Goal: Entertainment & Leisure: Browse casually

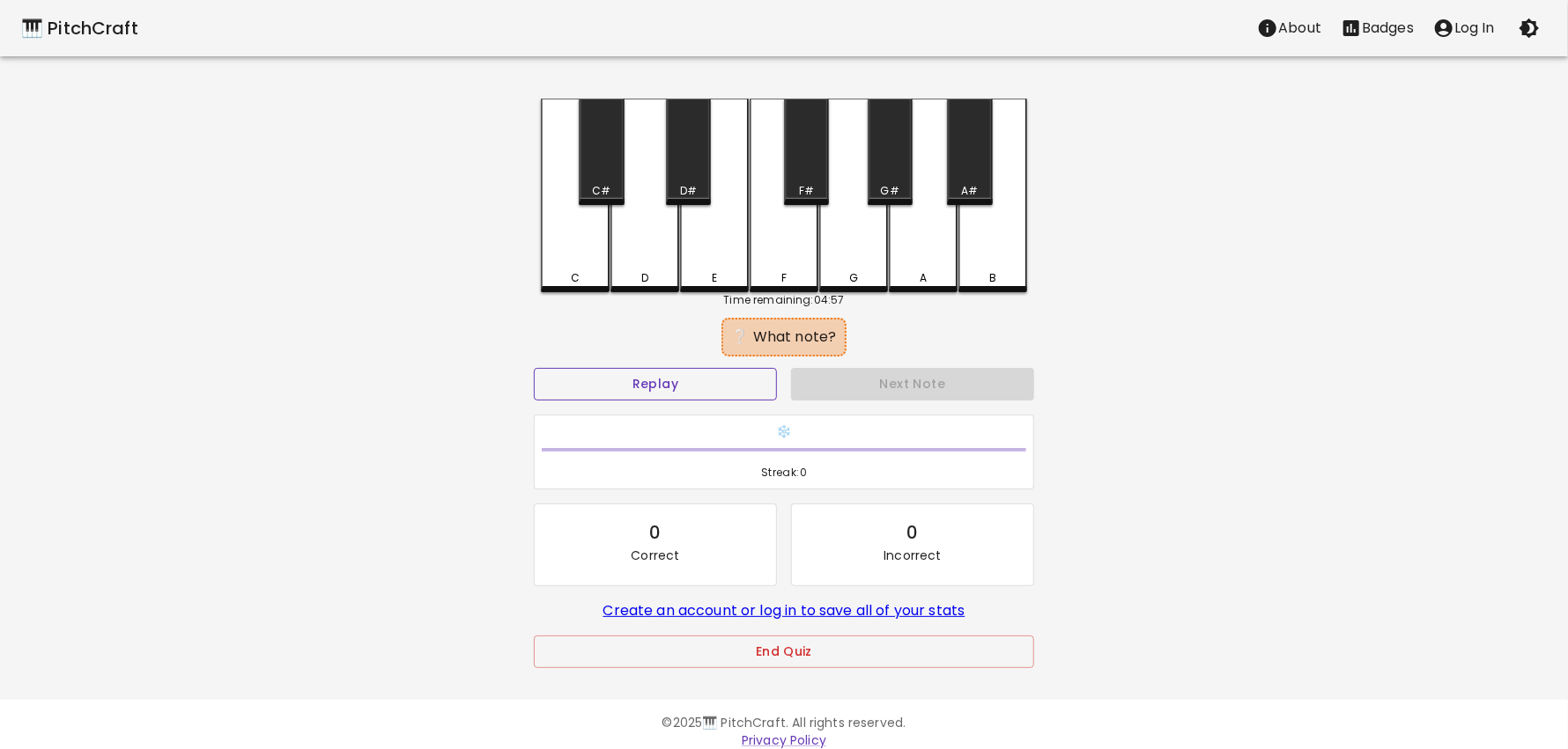
click at [622, 386] on button "Replay" at bounding box center [655, 384] width 243 height 33
click at [626, 386] on button "Replay" at bounding box center [655, 384] width 243 height 33
click at [558, 261] on div "C" at bounding box center [575, 195] width 69 height 194
click at [918, 259] on div "A" at bounding box center [922, 195] width 69 height 194
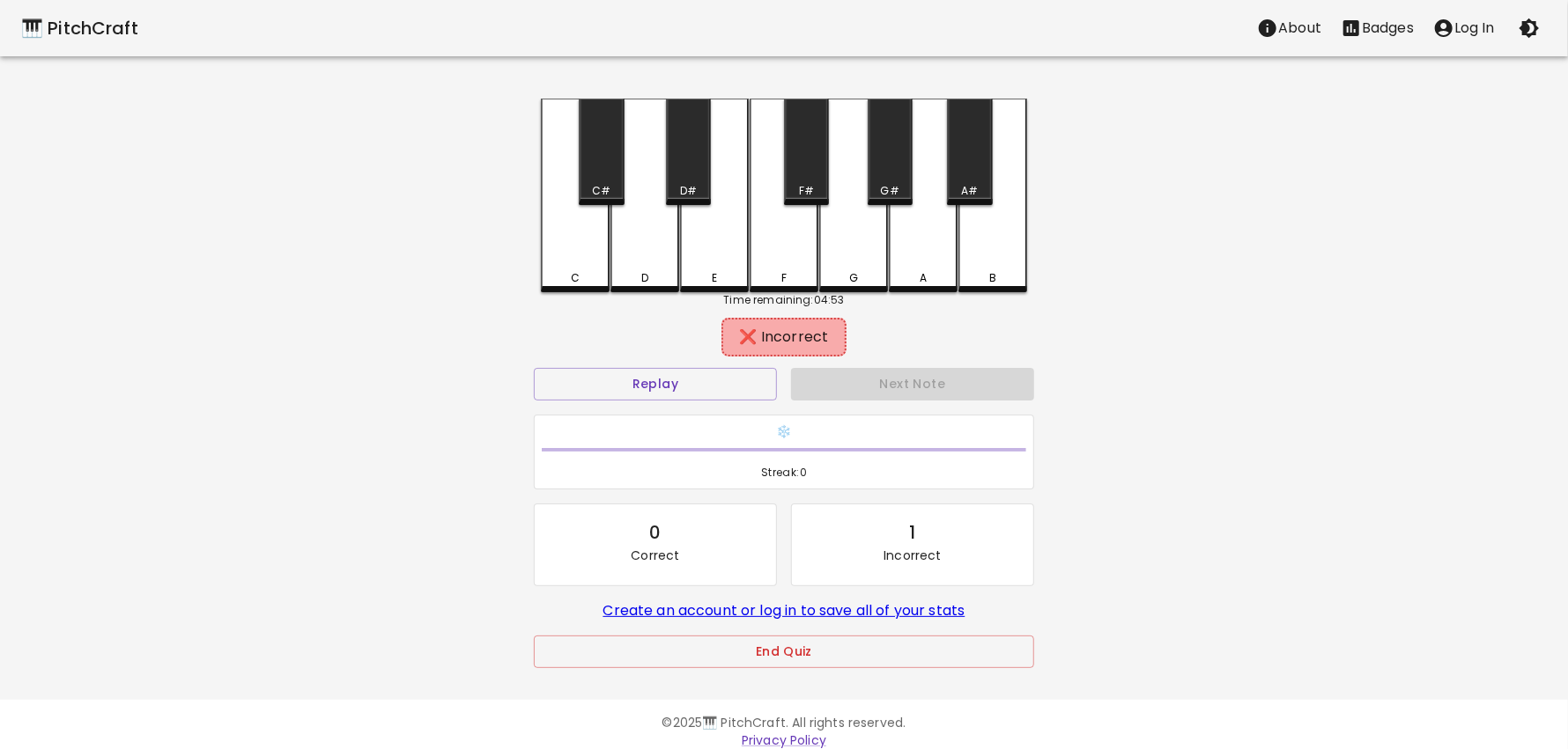
click at [803, 168] on div "F#" at bounding box center [806, 151] width 45 height 107
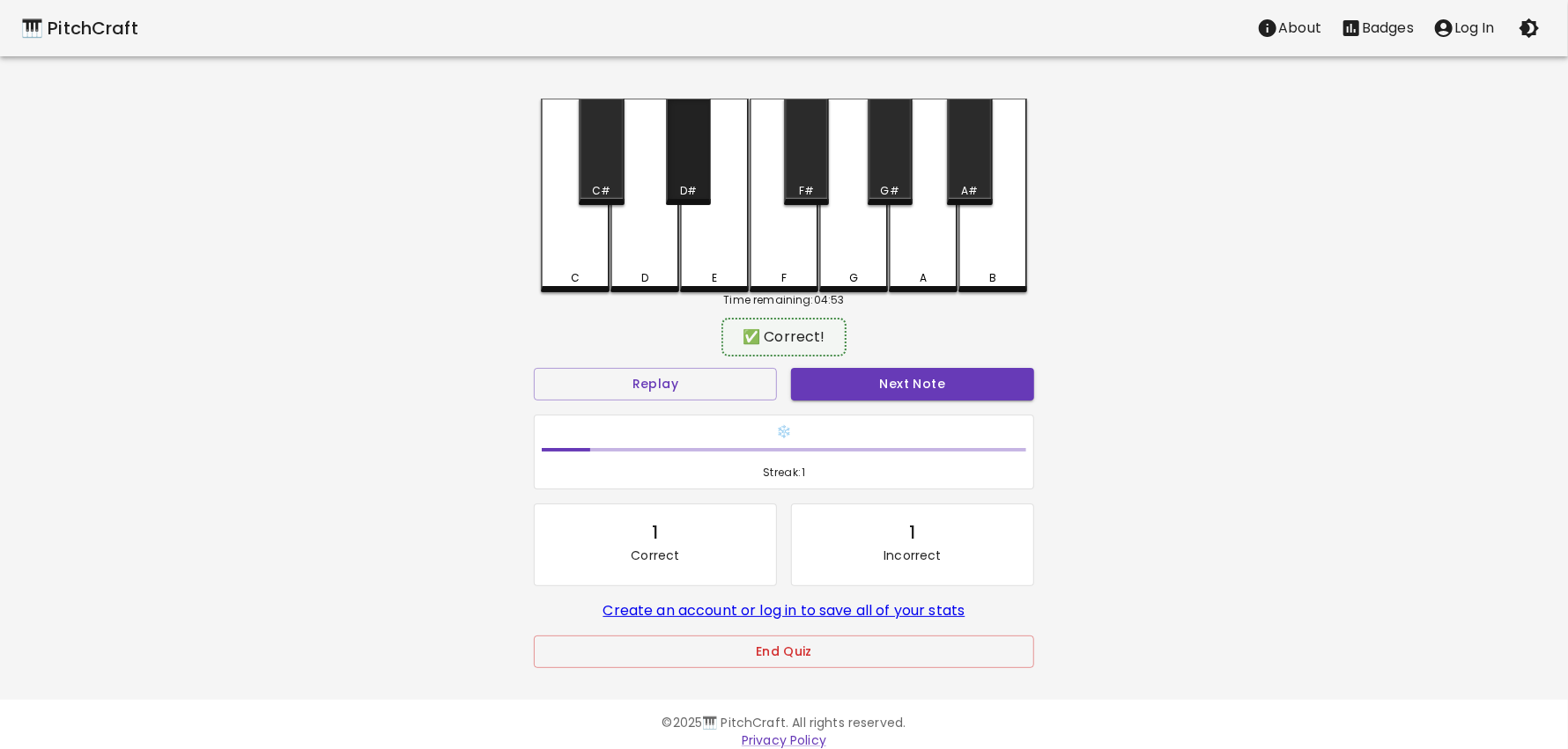
click at [679, 176] on div "D#" at bounding box center [687, 151] width 45 height 107
click at [856, 381] on button "Next Note" at bounding box center [913, 384] width 243 height 33
click at [643, 269] on div "D" at bounding box center [645, 193] width 69 height 190
click at [934, 386] on button "Next Note" at bounding box center [913, 384] width 243 height 33
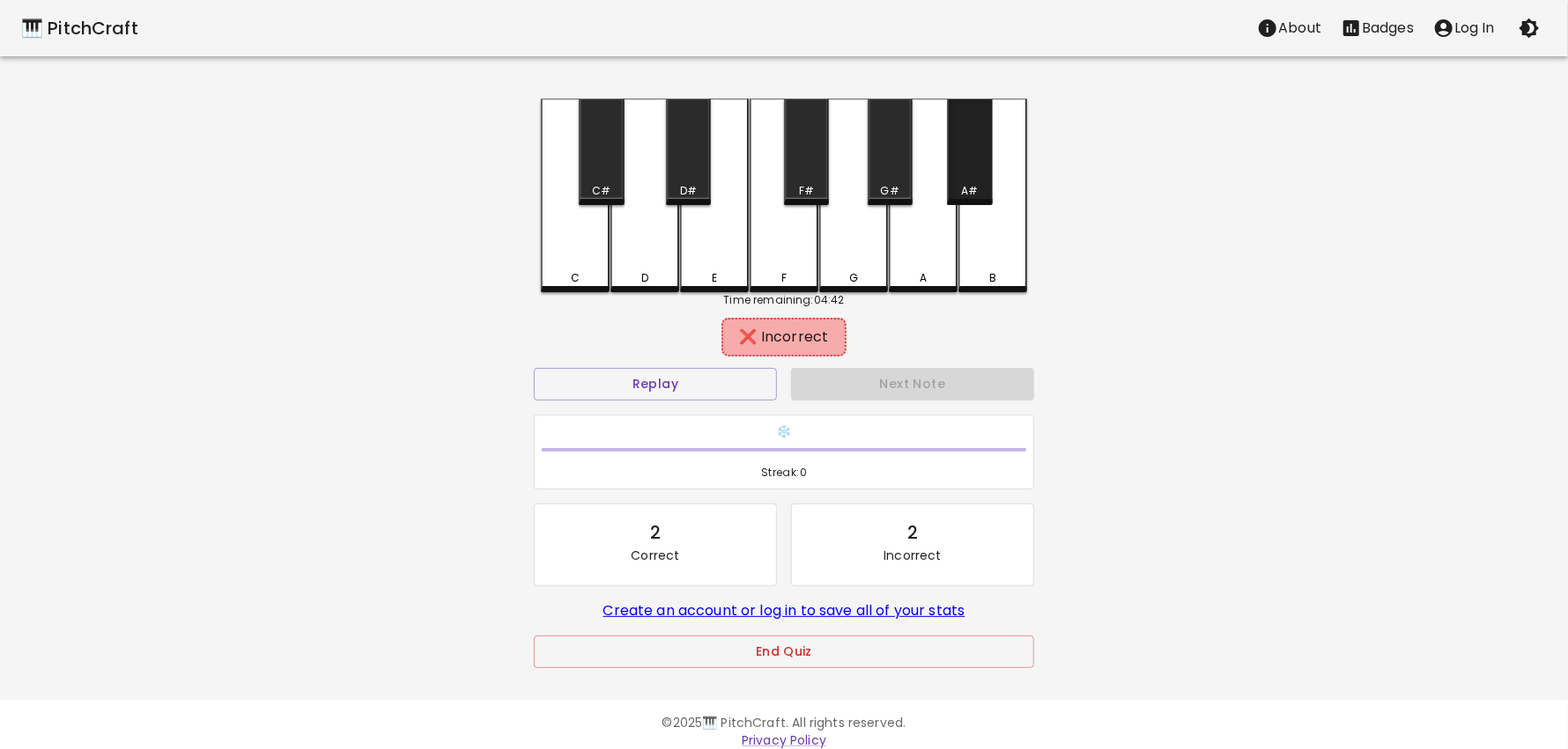
click at [978, 179] on div "A#" at bounding box center [969, 151] width 45 height 107
click at [894, 185] on div "G#" at bounding box center [890, 191] width 19 height 16
click at [994, 252] on div "B" at bounding box center [992, 193] width 69 height 190
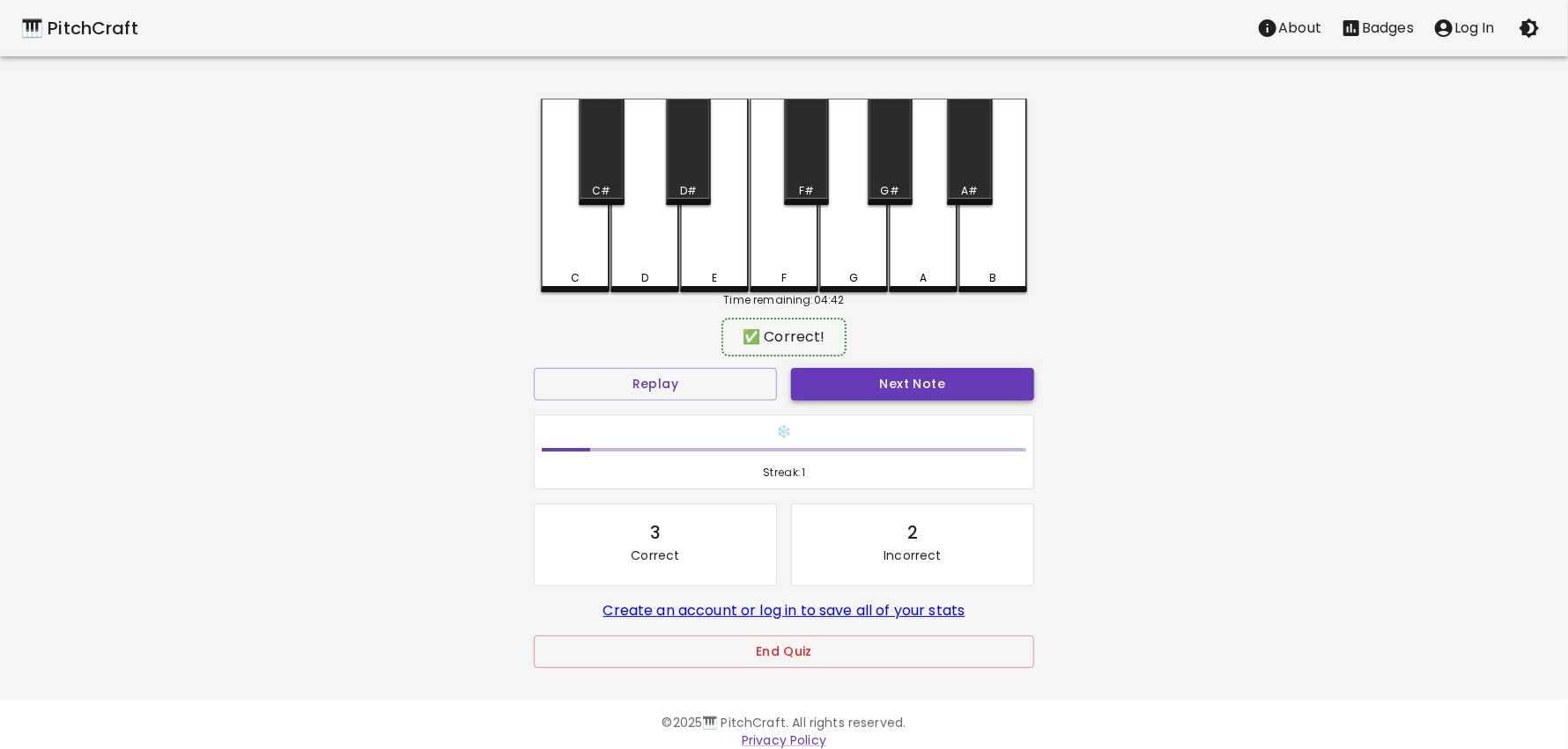
click at [936, 380] on button "Next Note" at bounding box center [913, 384] width 243 height 33
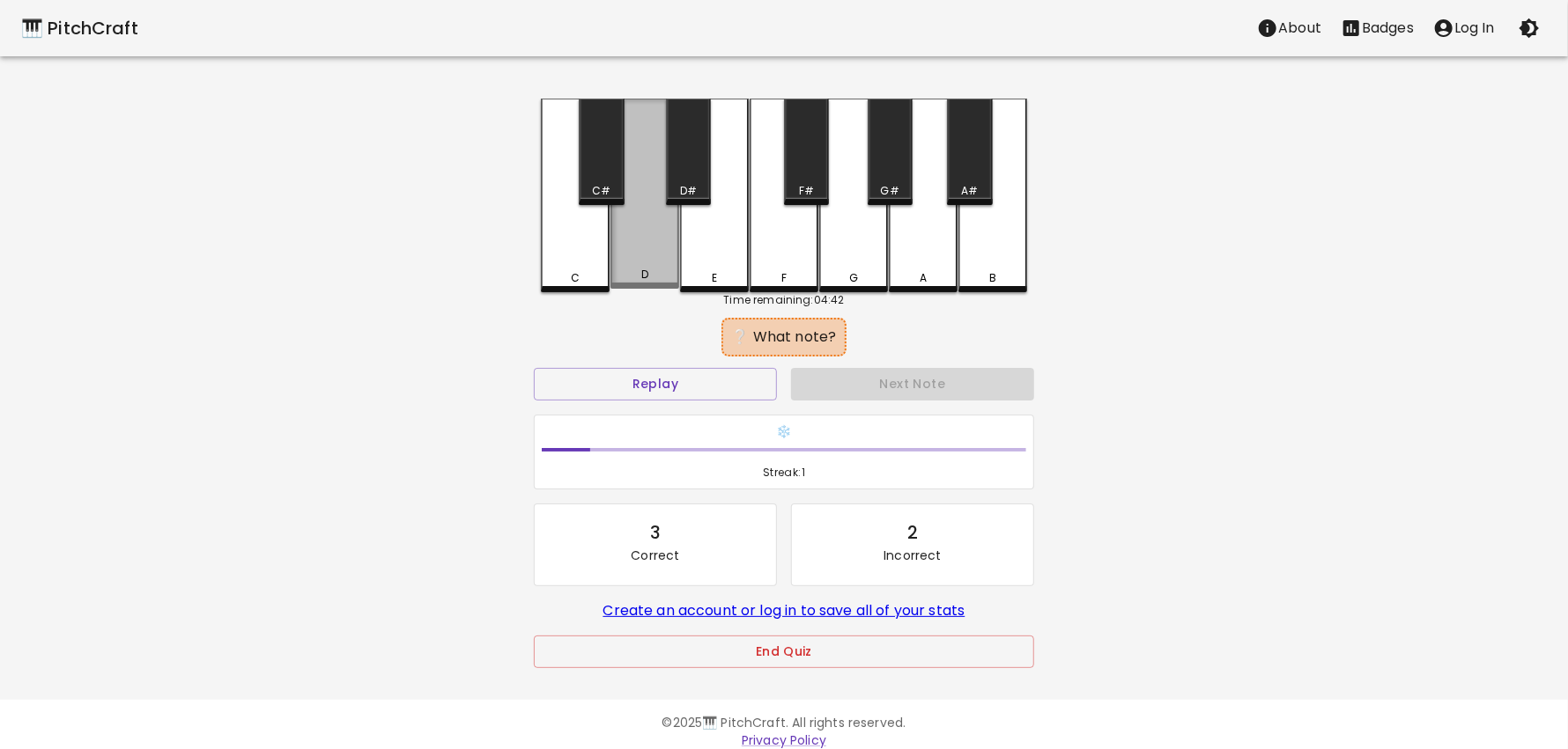
click at [634, 252] on div "D" at bounding box center [645, 193] width 69 height 190
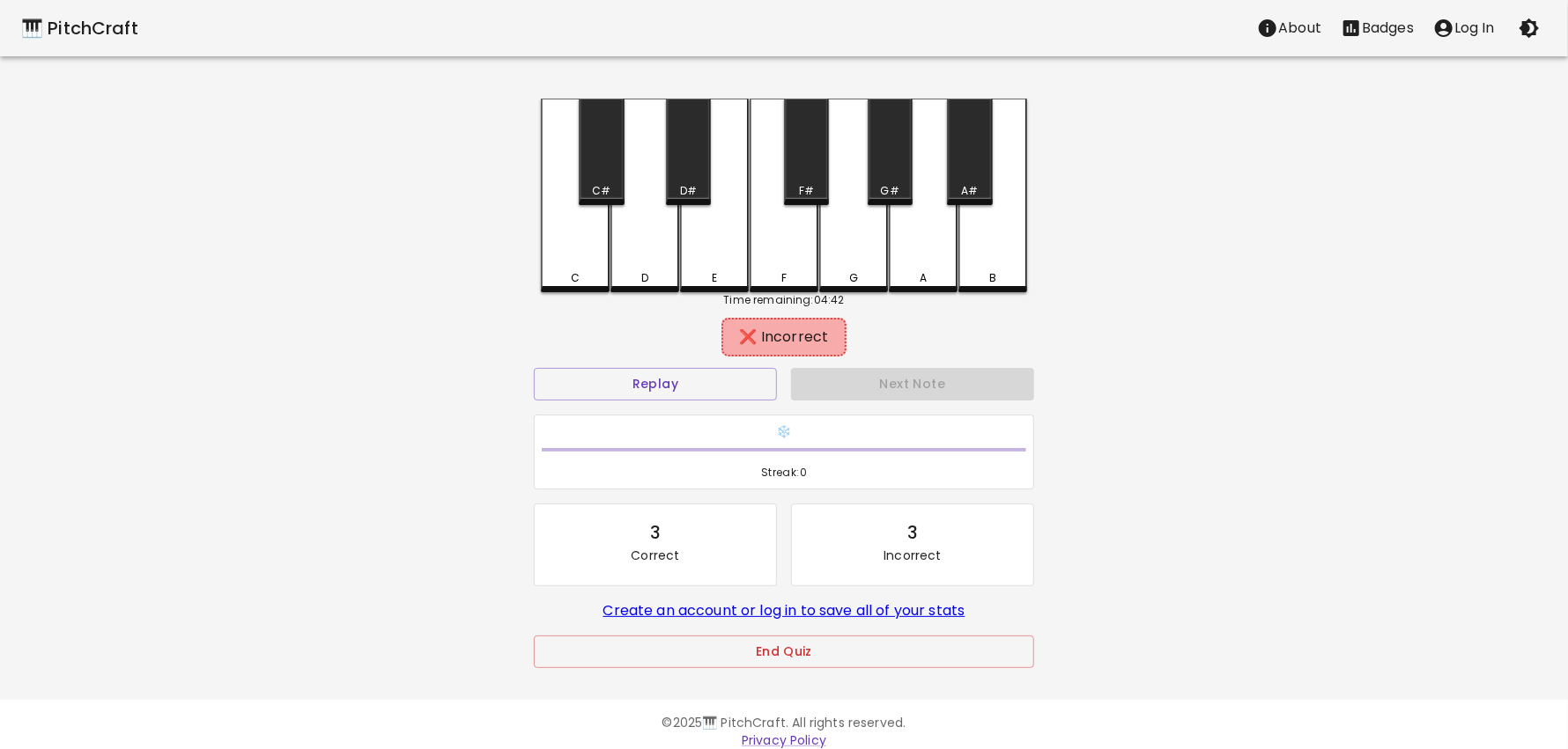
click at [691, 186] on div "D#" at bounding box center [688, 191] width 17 height 16
click at [577, 257] on div "C" at bounding box center [575, 193] width 69 height 190
click at [605, 176] on div "C#" at bounding box center [601, 151] width 45 height 107
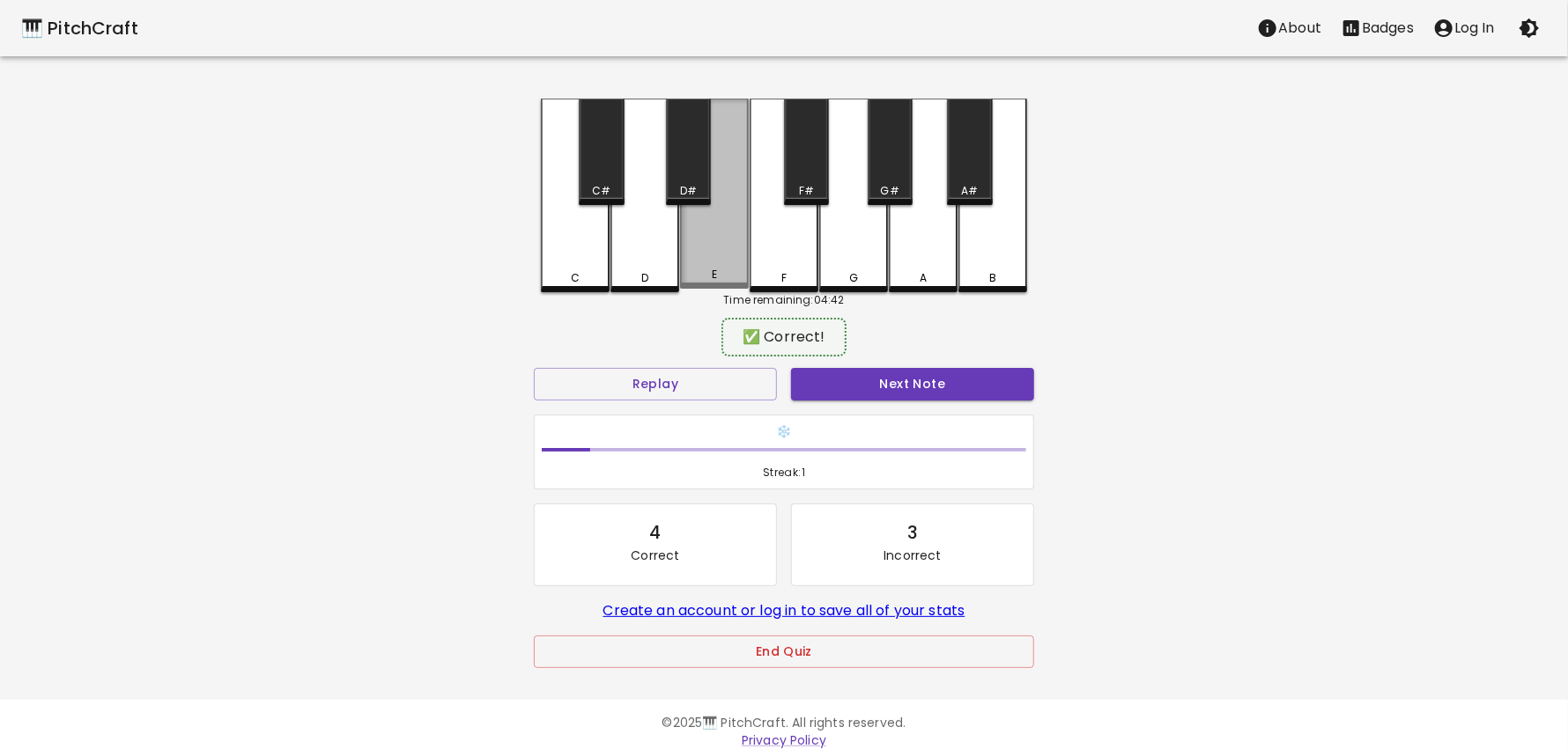
click at [735, 243] on div "E" at bounding box center [714, 193] width 69 height 190
click at [888, 386] on button "Next Note" at bounding box center [913, 384] width 243 height 33
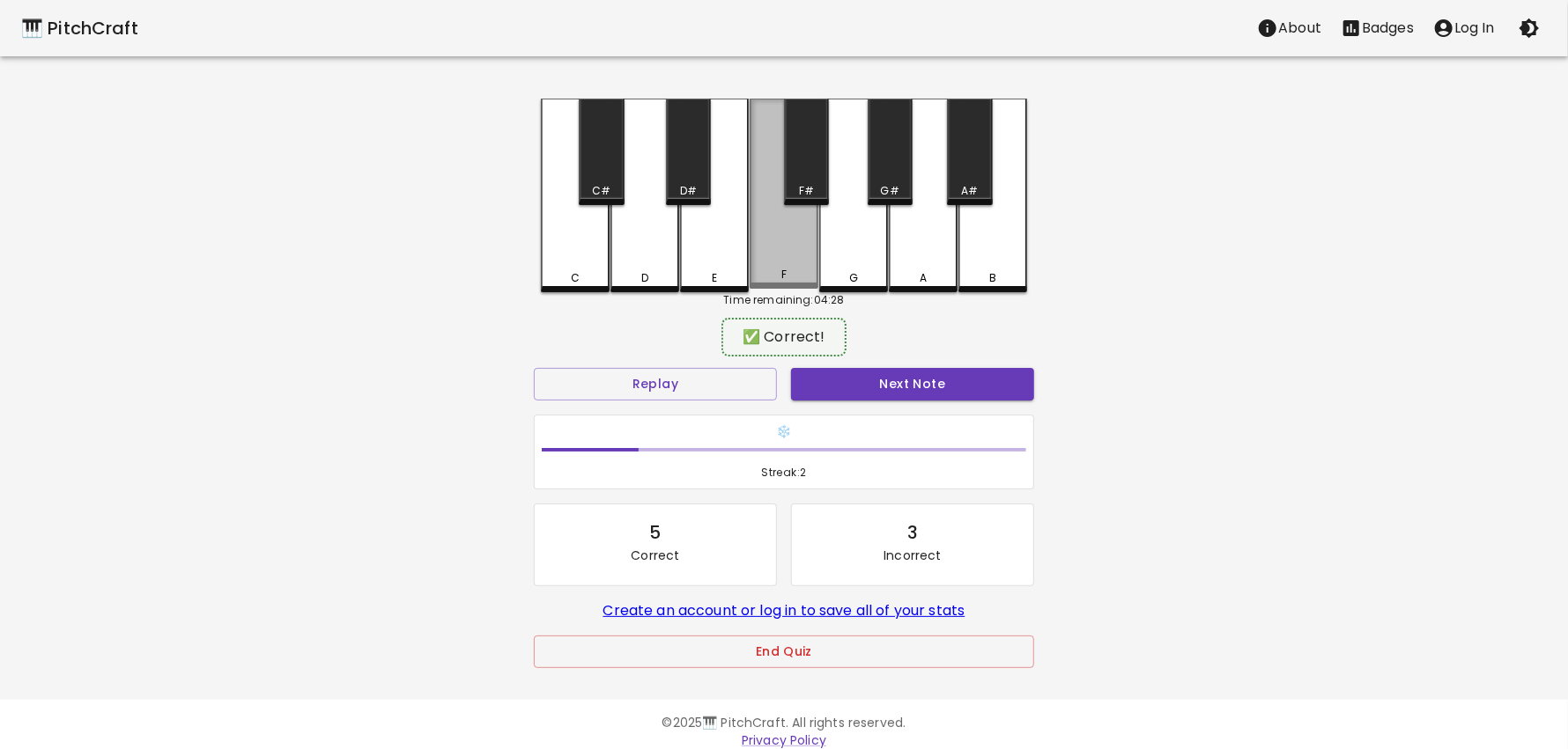
click at [780, 229] on div "F" at bounding box center [783, 193] width 69 height 190
click at [899, 381] on button "Next Note" at bounding box center [913, 384] width 243 height 33
click at [803, 163] on div "F#" at bounding box center [806, 151] width 45 height 107
click at [868, 379] on button "Next Note" at bounding box center [913, 384] width 243 height 33
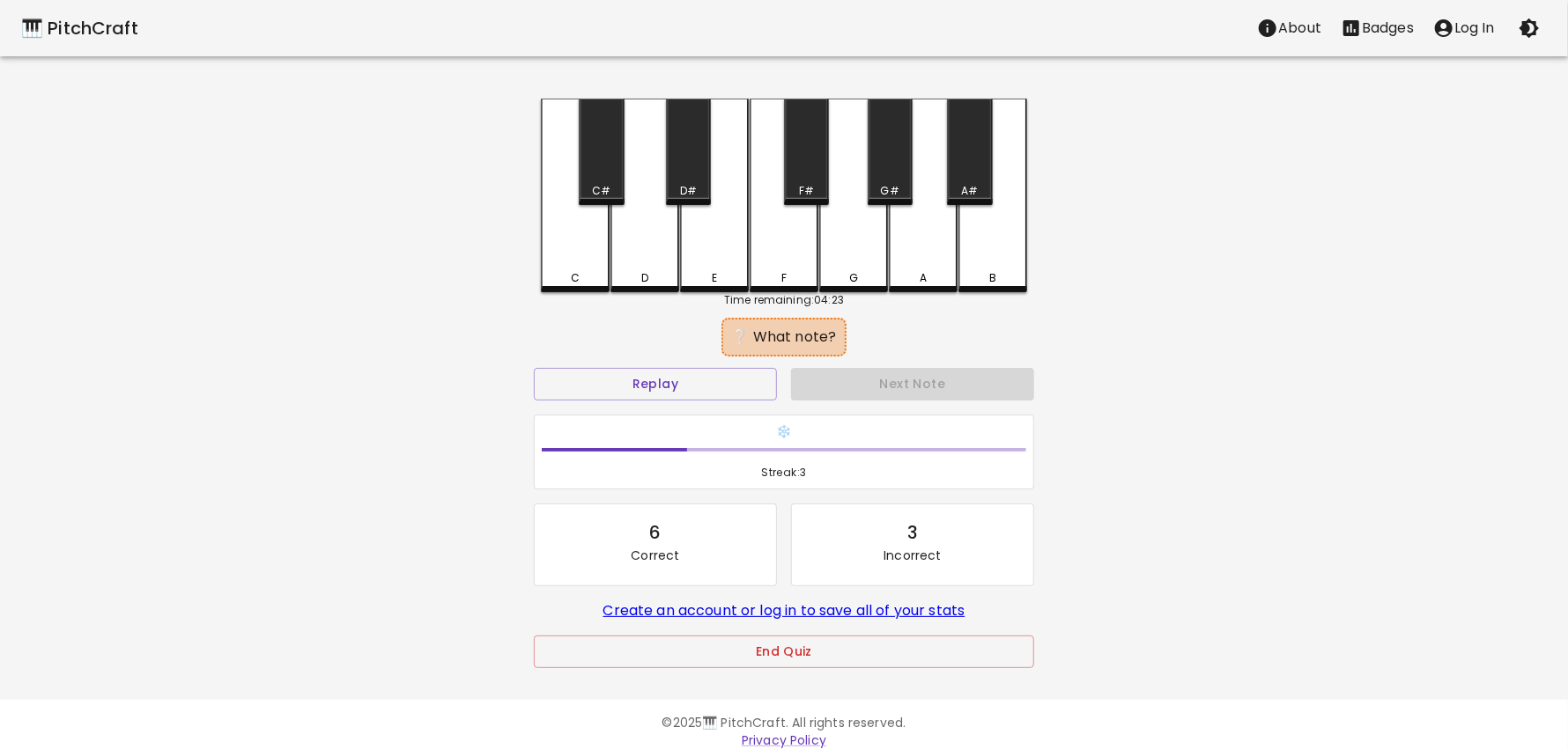
click at [962, 176] on div "A#" at bounding box center [969, 151] width 45 height 107
click at [684, 163] on div "D#" at bounding box center [687, 151] width 45 height 107
click at [596, 187] on div "C#" at bounding box center [601, 191] width 19 height 16
click at [986, 252] on div "B" at bounding box center [992, 195] width 69 height 194
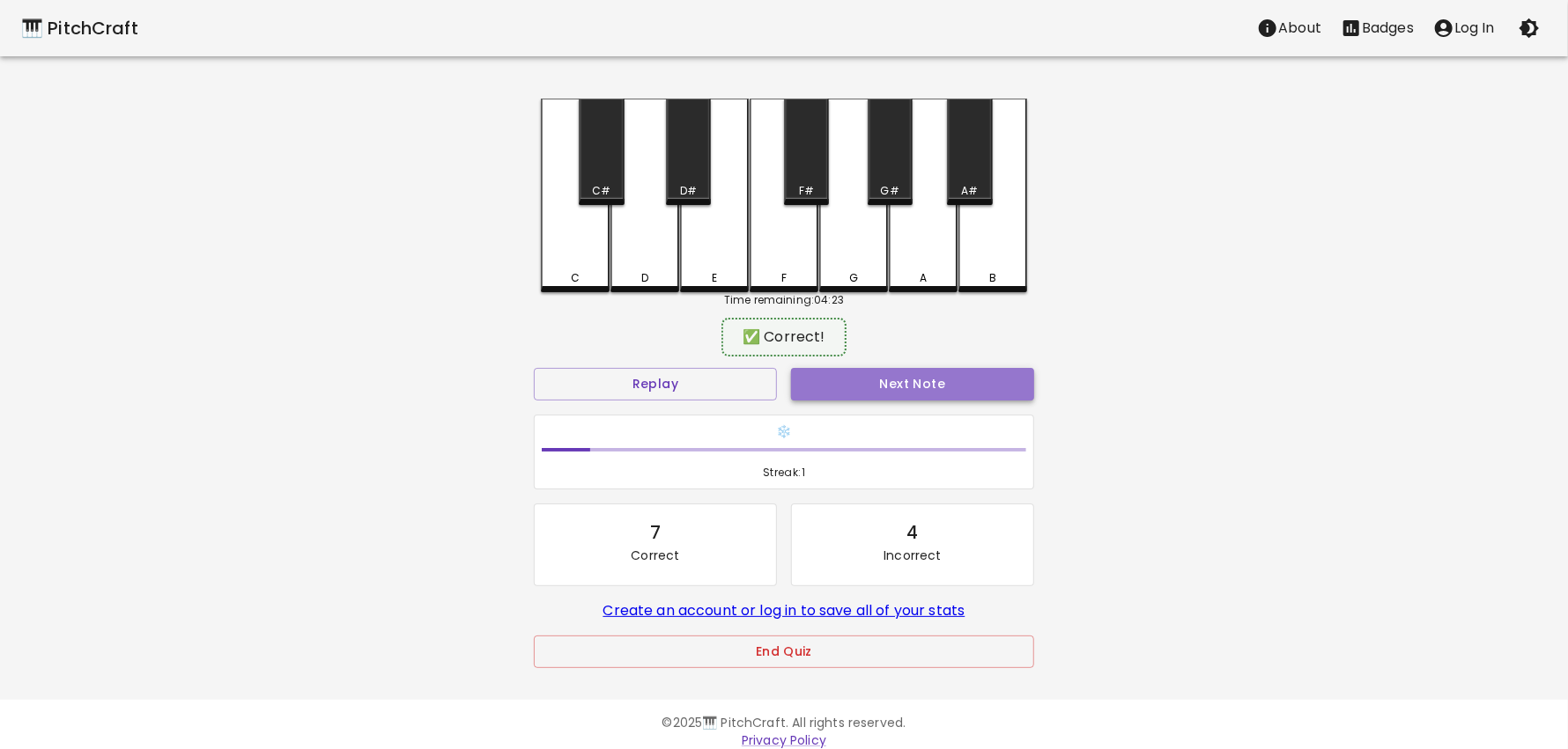
click at [950, 388] on button "Next Note" at bounding box center [913, 384] width 243 height 33
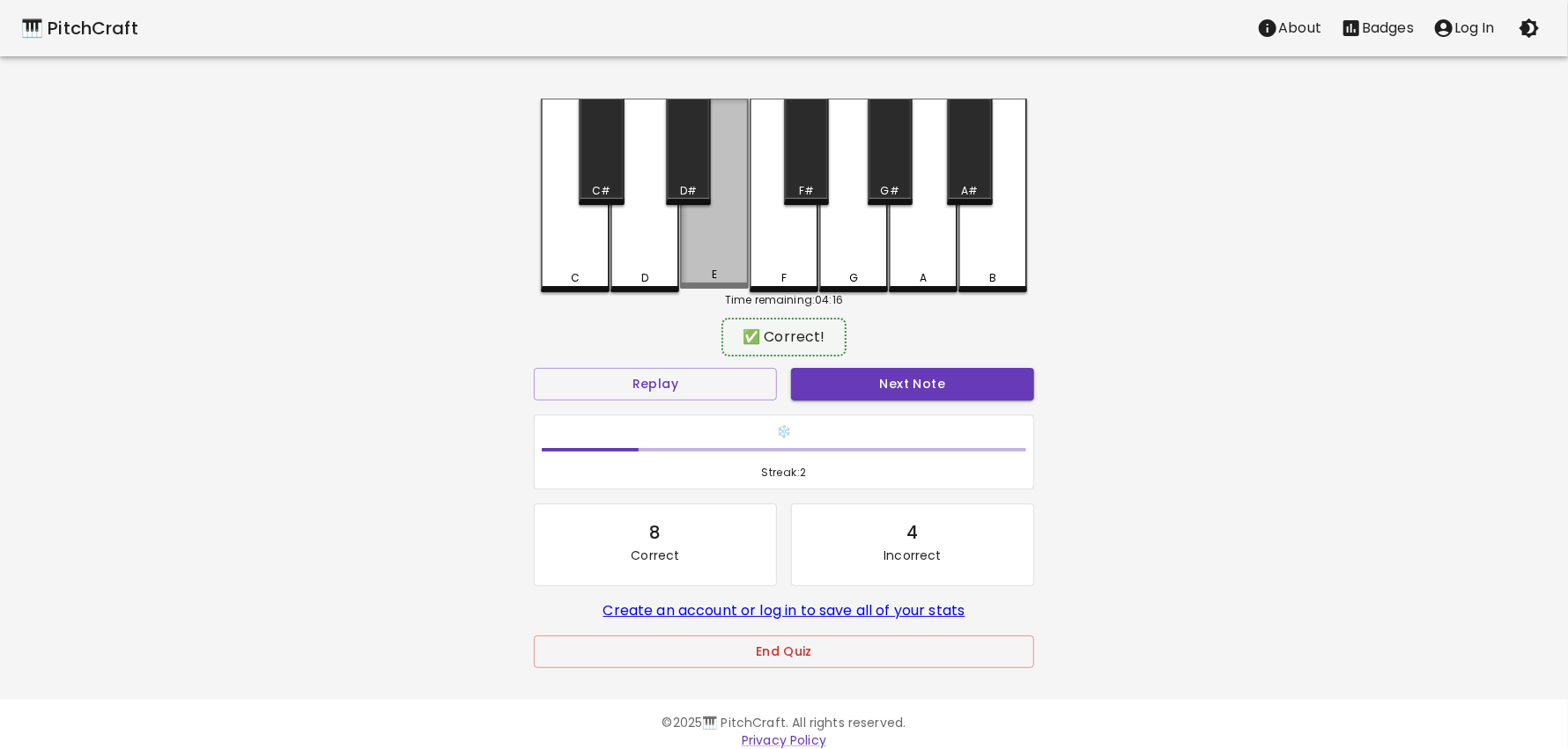
click at [695, 264] on div "E" at bounding box center [714, 193] width 69 height 190
click at [834, 391] on button "Next Note" at bounding box center [913, 384] width 243 height 33
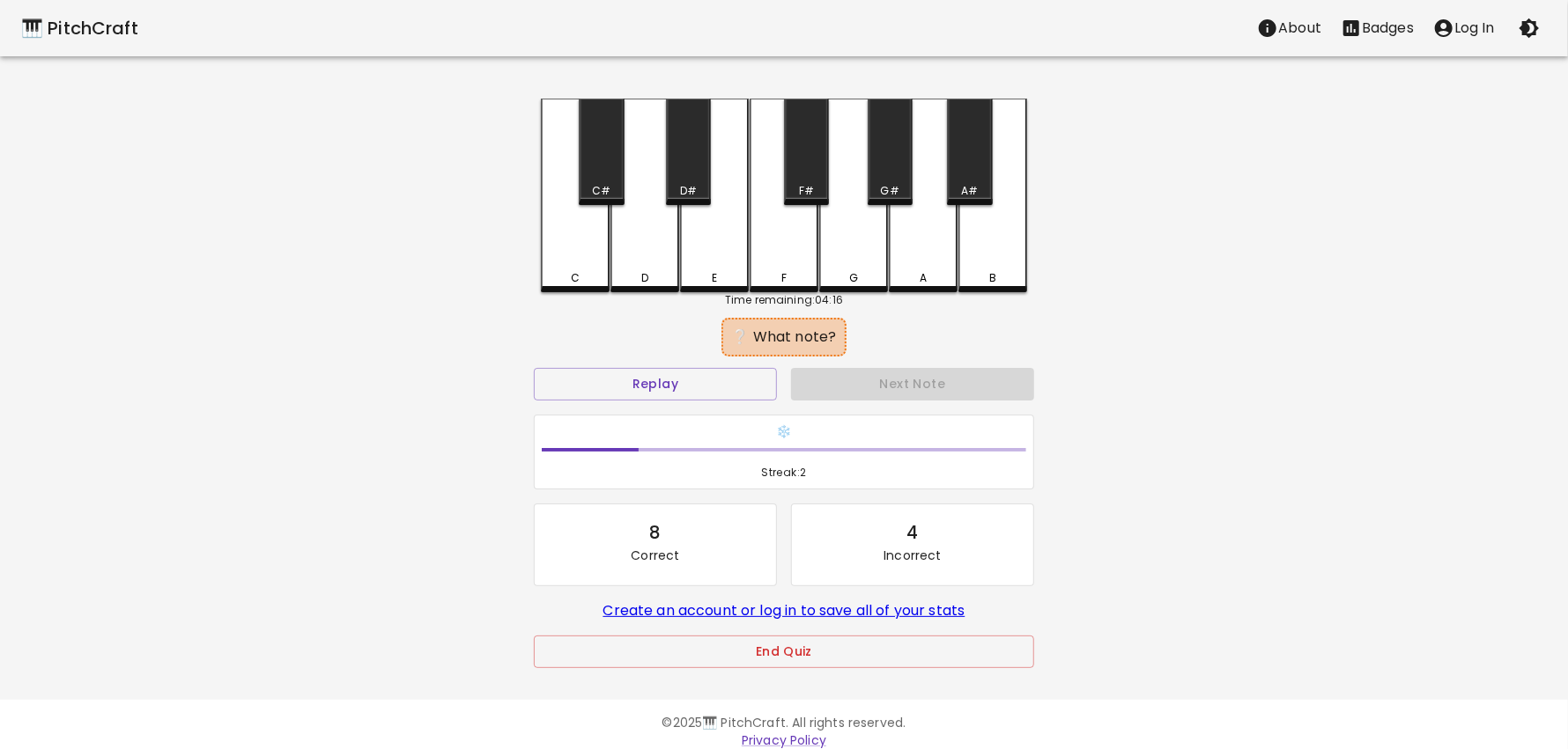
click at [728, 249] on div "E" at bounding box center [714, 195] width 69 height 194
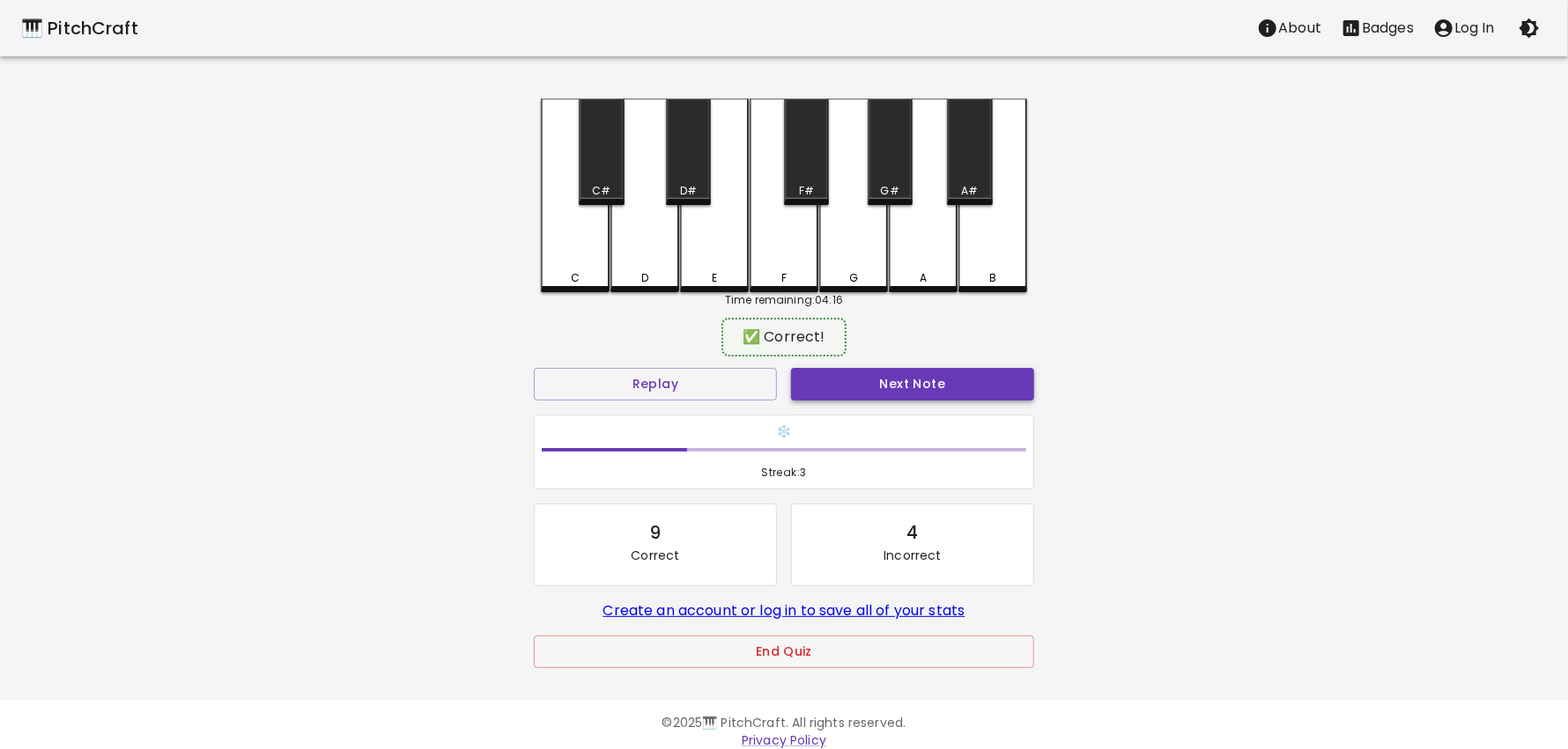
click at [851, 370] on button "Next Note" at bounding box center [913, 384] width 243 height 33
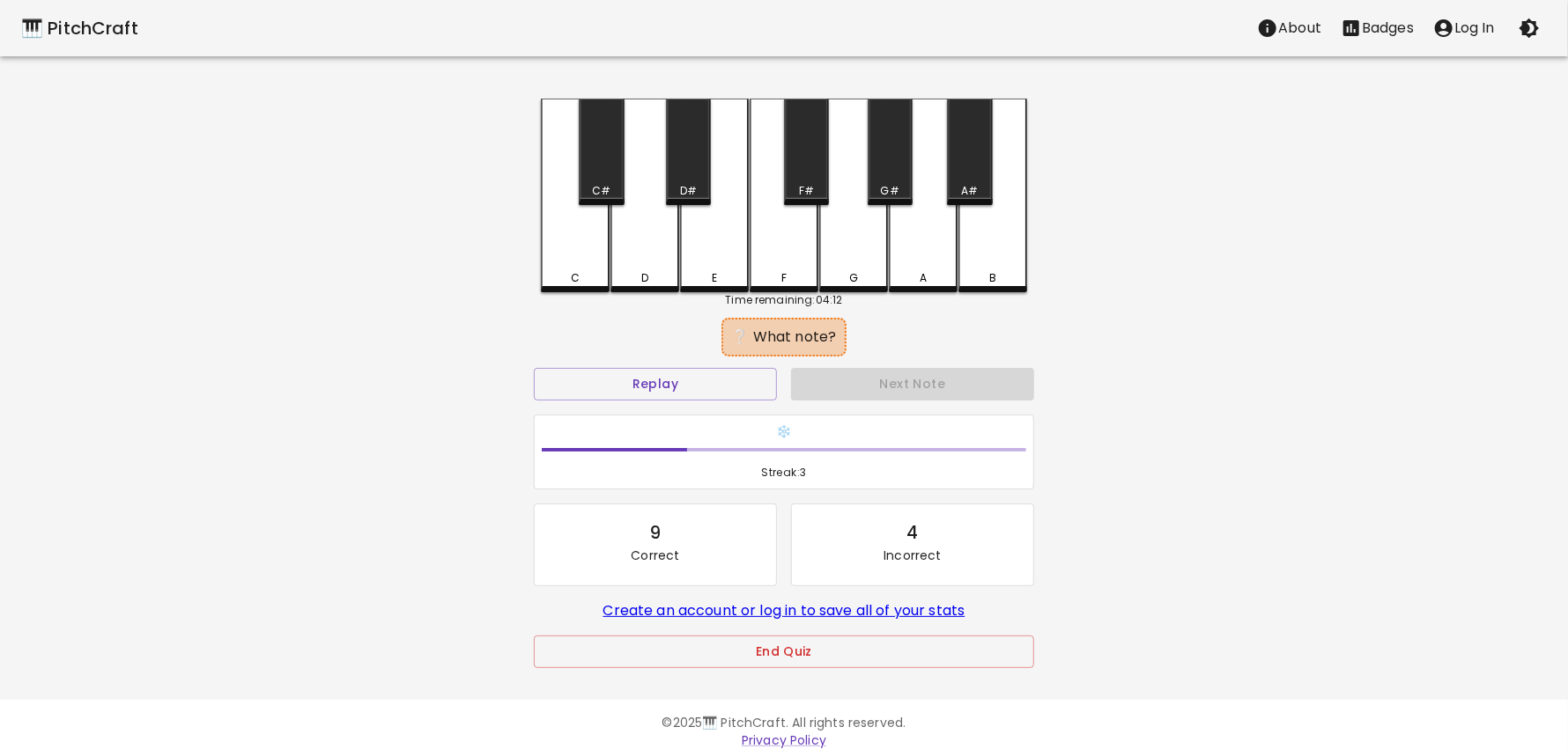
click at [787, 241] on div "F" at bounding box center [783, 195] width 69 height 194
click at [801, 167] on div "F#" at bounding box center [806, 151] width 45 height 107
click at [702, 163] on div "D#" at bounding box center [687, 151] width 45 height 107
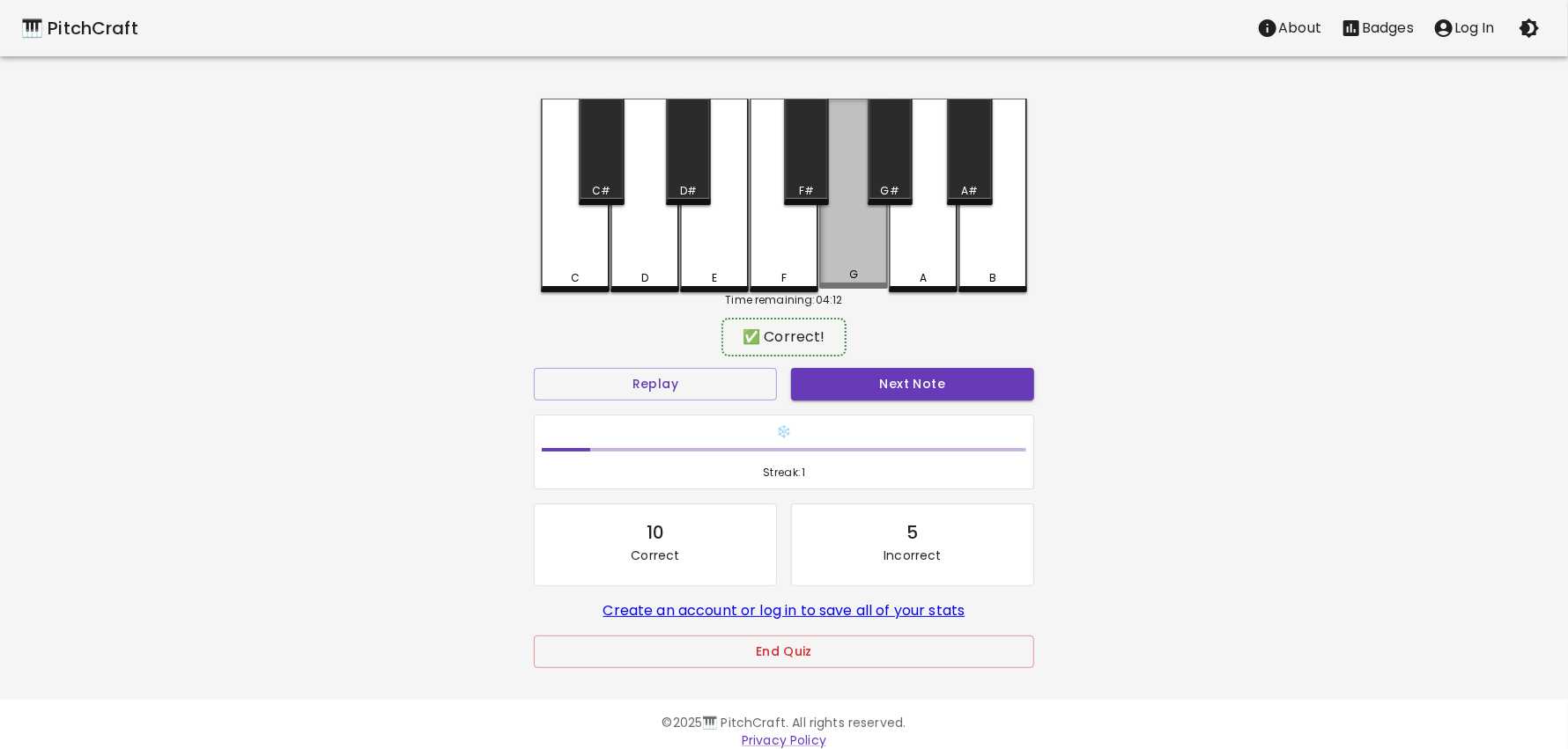
click at [879, 247] on div "G" at bounding box center [853, 193] width 69 height 190
click at [910, 375] on button "Next Note" at bounding box center [913, 384] width 243 height 33
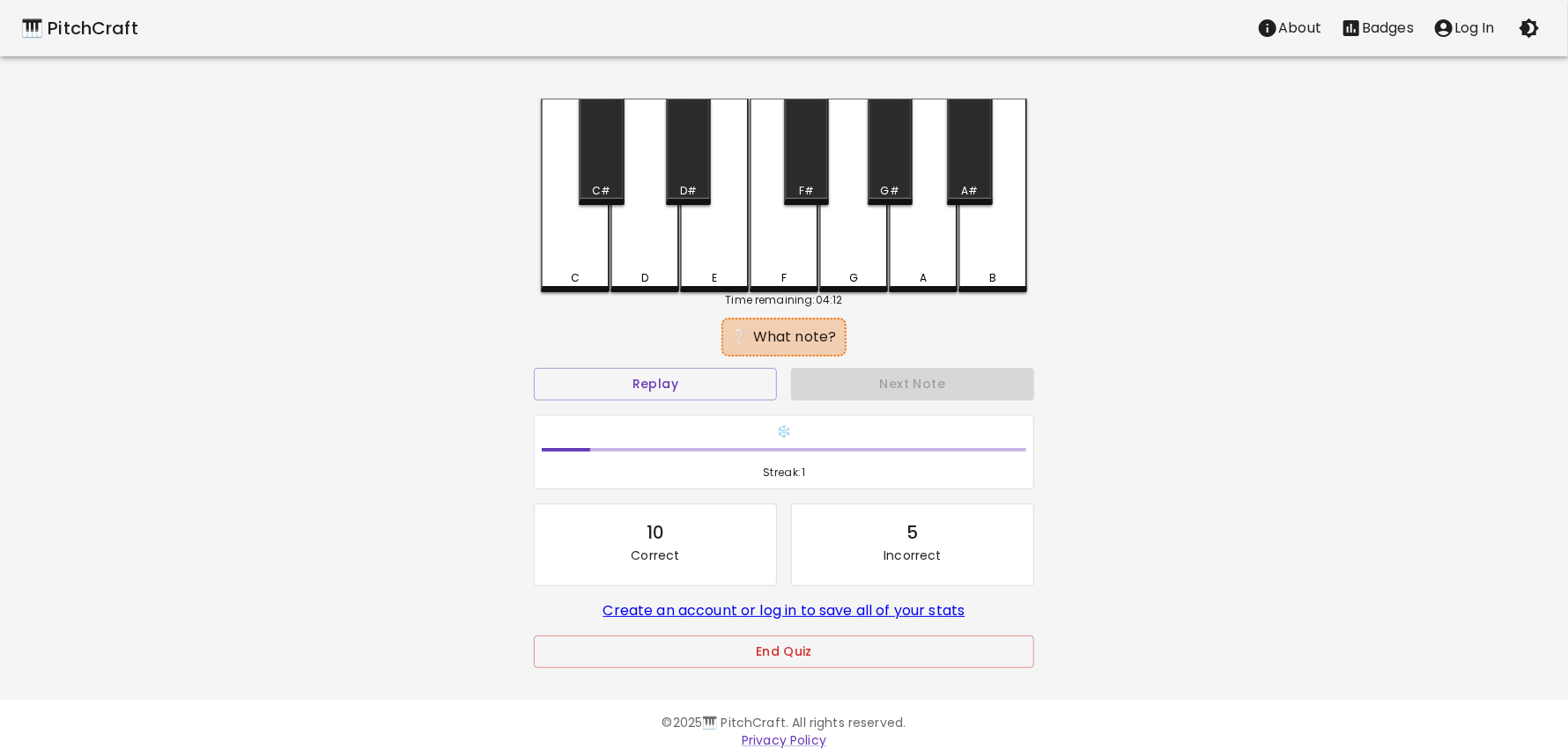
click at [937, 249] on div "A" at bounding box center [922, 195] width 69 height 194
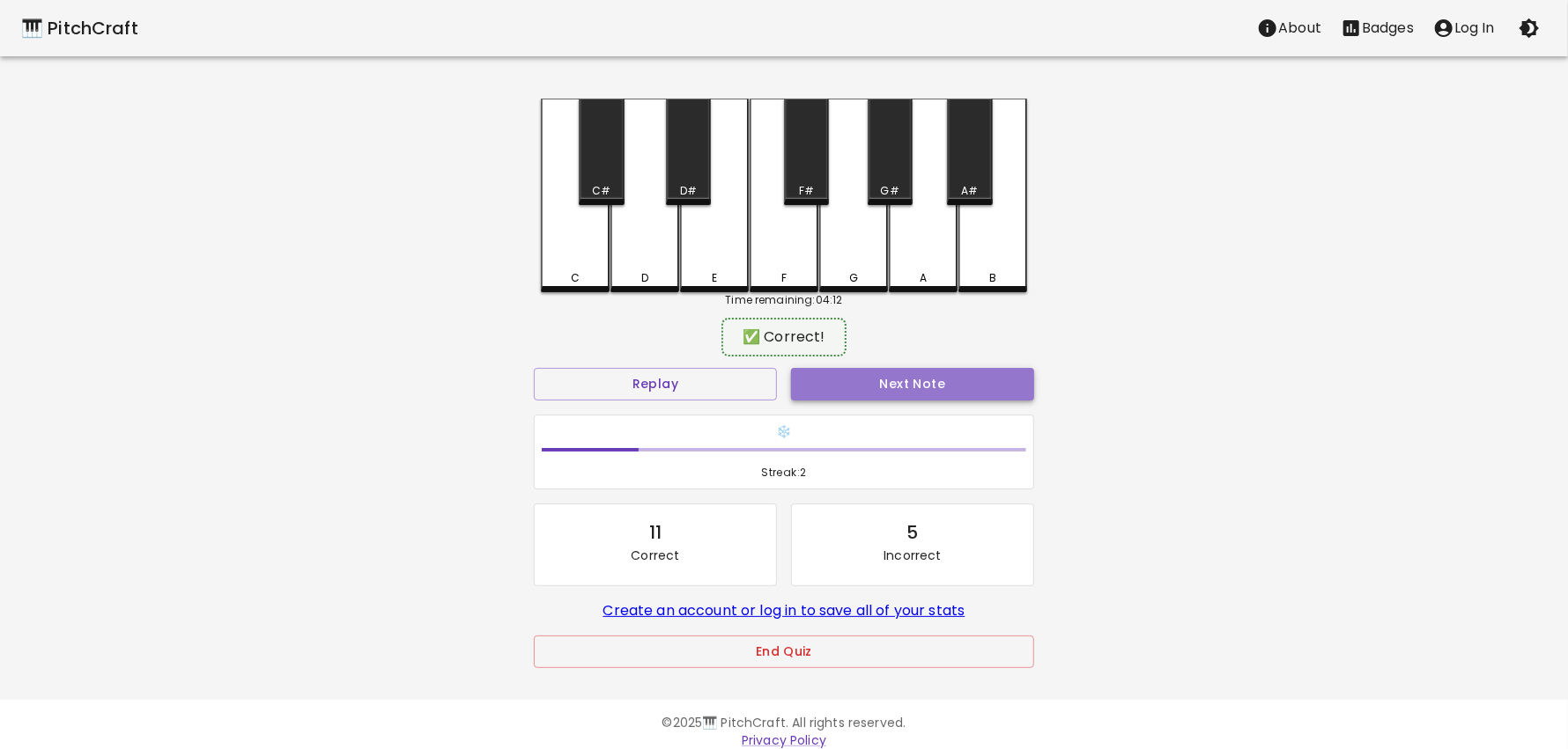
click at [926, 389] on button "Next Note" at bounding box center [913, 384] width 243 height 33
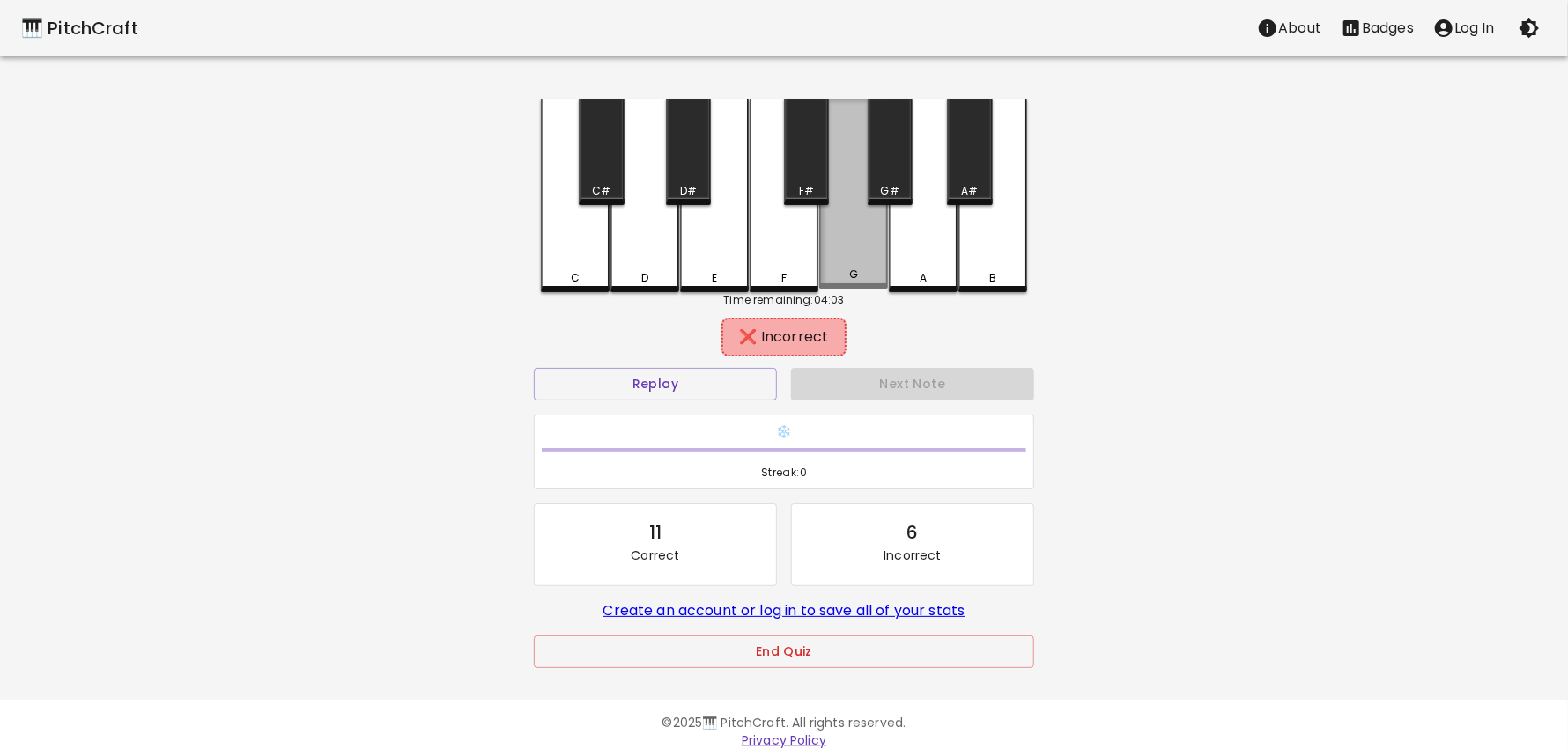
click at [859, 254] on div "G" at bounding box center [853, 193] width 69 height 190
click at [921, 245] on div "A" at bounding box center [922, 195] width 69 height 194
click at [977, 157] on div "A#" at bounding box center [969, 151] width 45 height 107
click at [997, 255] on div "B" at bounding box center [992, 195] width 69 height 194
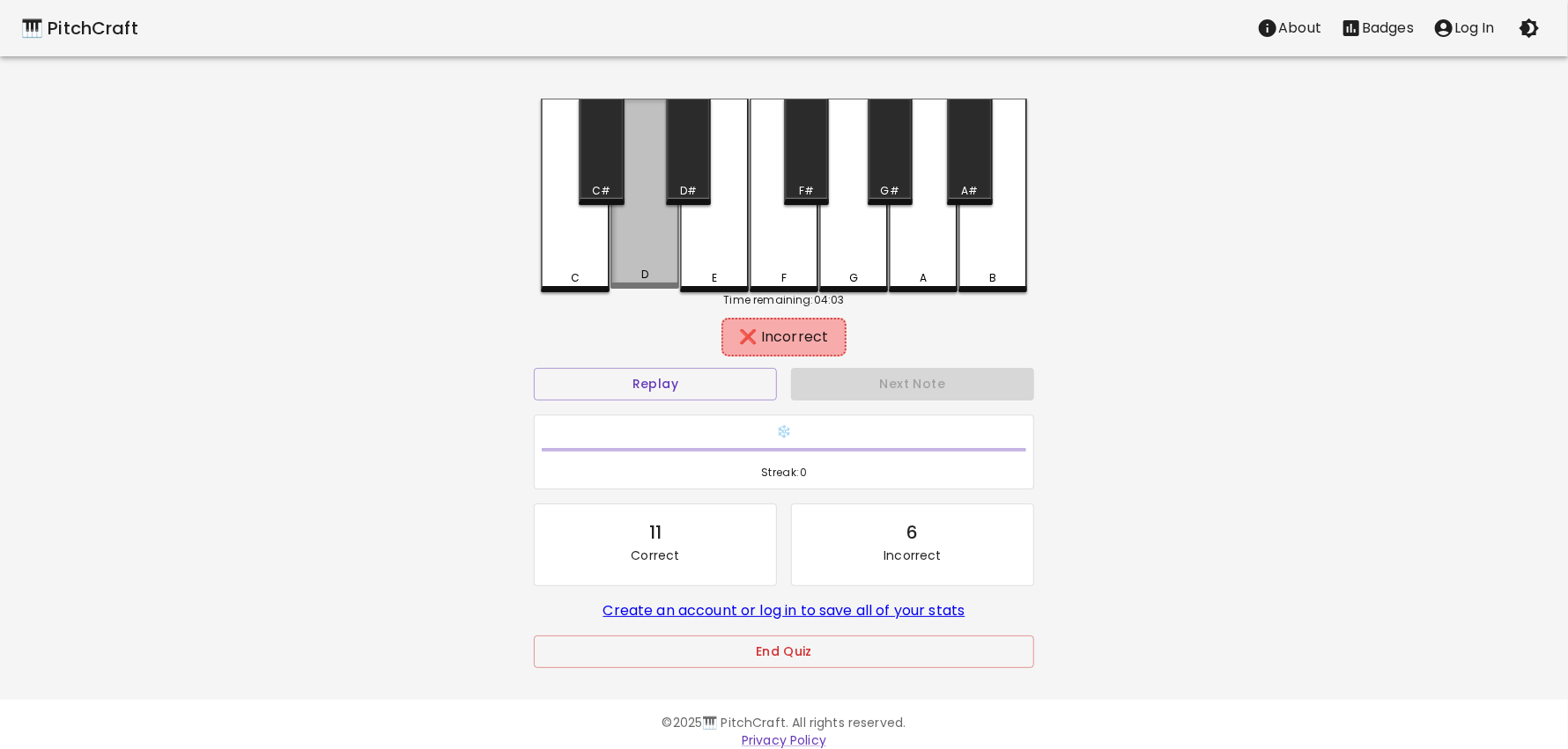
click at [655, 256] on div "D" at bounding box center [645, 193] width 69 height 190
click at [573, 258] on div "C" at bounding box center [575, 195] width 69 height 194
